Goal: Find specific page/section: Find specific page/section

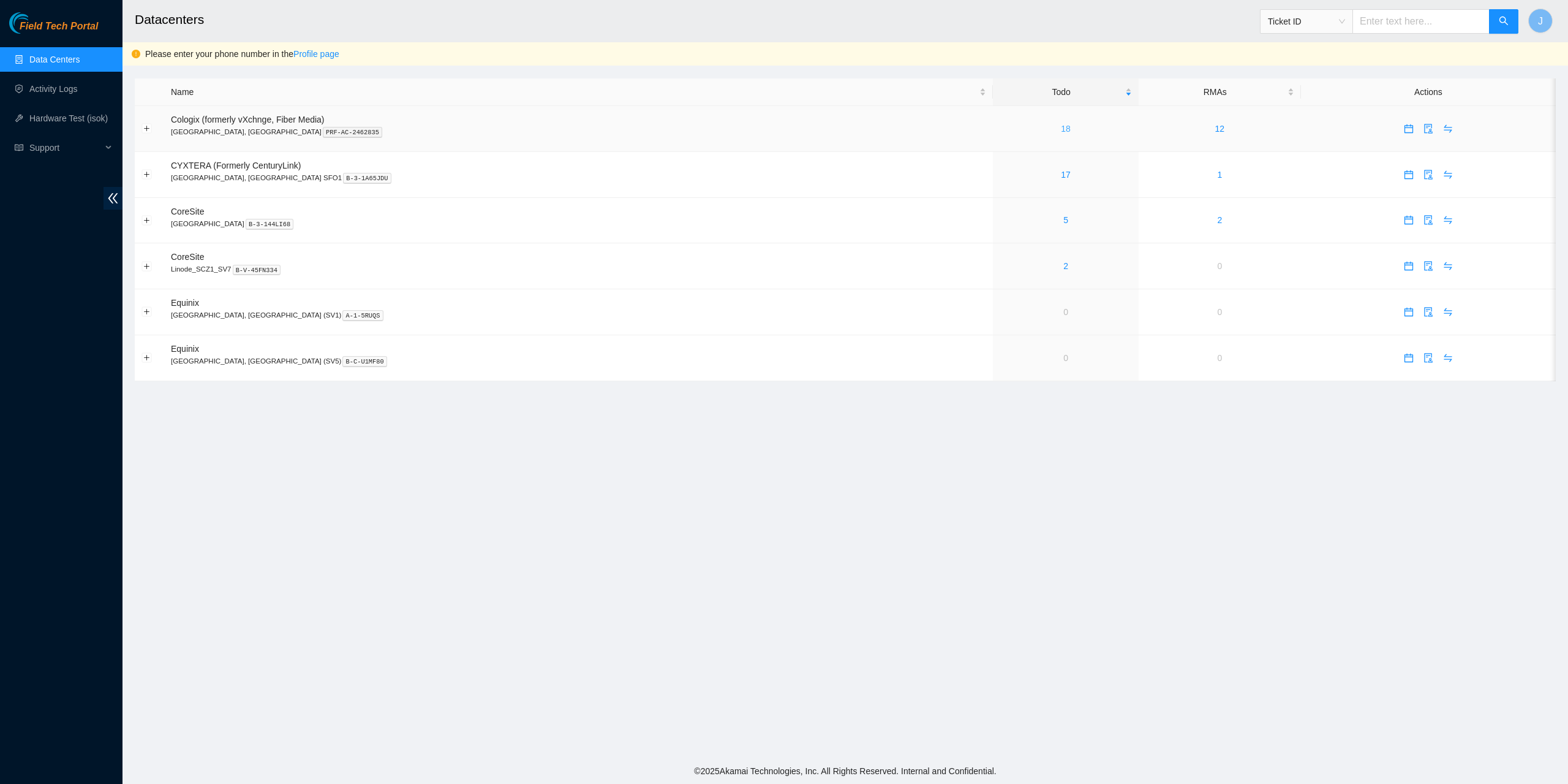
click at [1061, 129] on link "18" at bounding box center [1066, 128] width 10 height 10
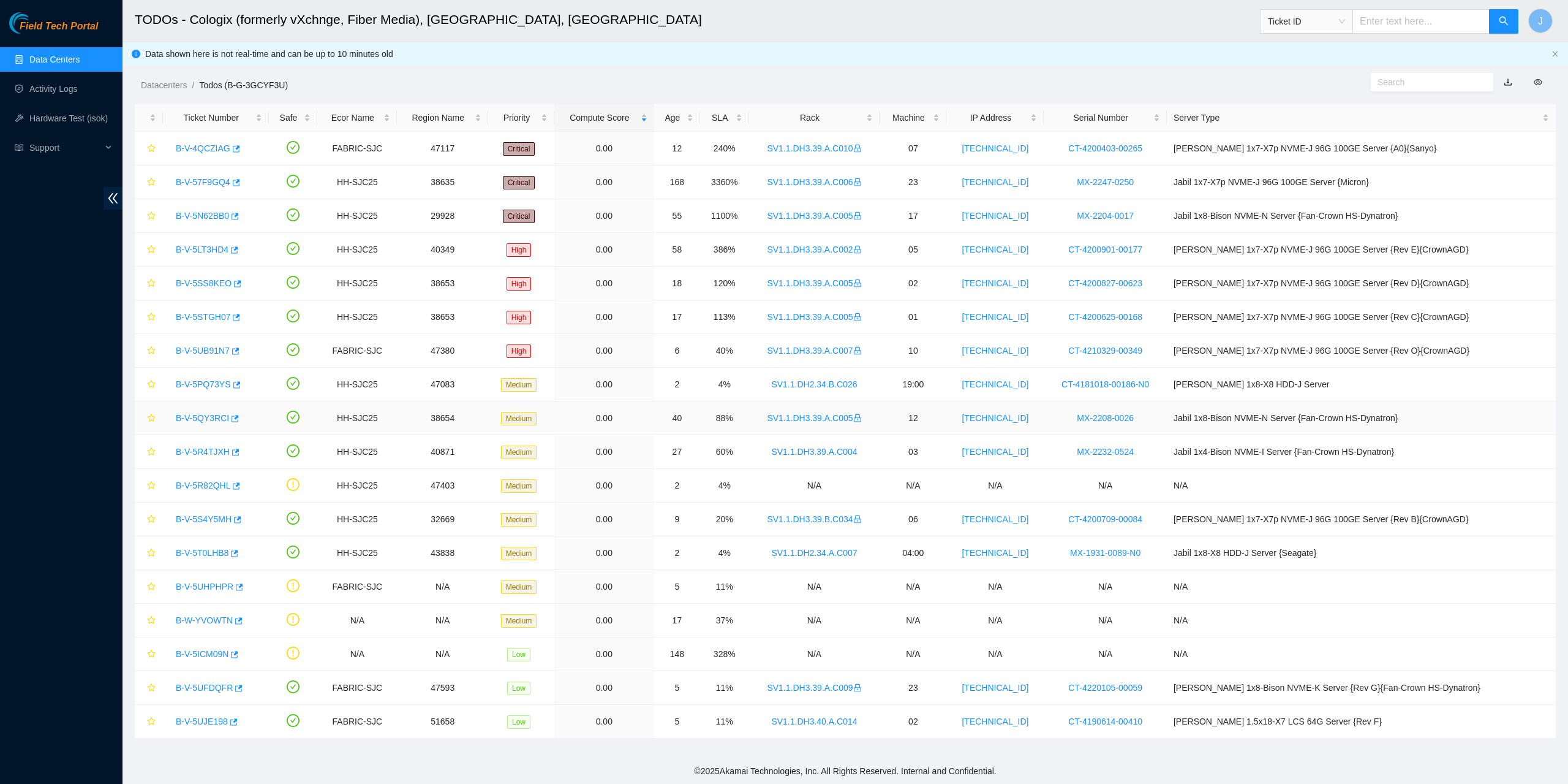
click at [205, 419] on link "B-V-5QY3RCI" at bounding box center [203, 417] width 53 height 10
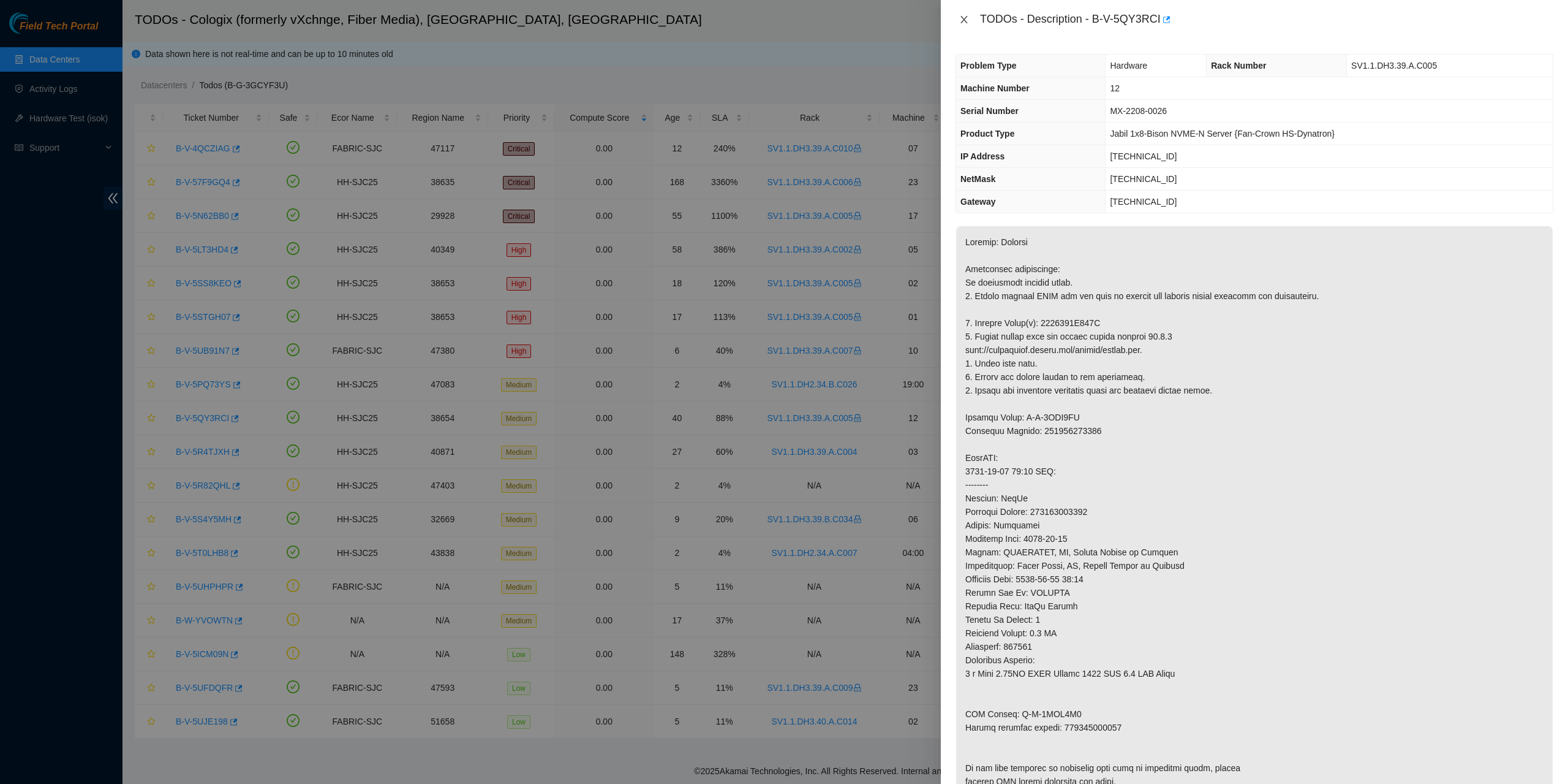
click at [963, 16] on icon "close" at bounding box center [964, 19] width 10 height 10
